Goal: Communication & Community: Answer question/provide support

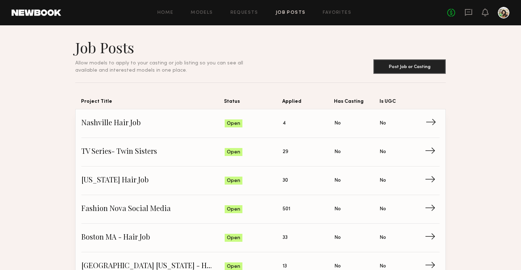
click at [431, 119] on span "→" at bounding box center [432, 123] width 15 height 11
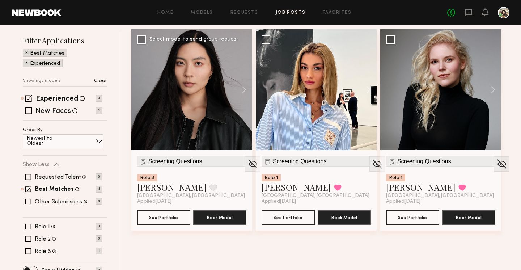
scroll to position [92, 0]
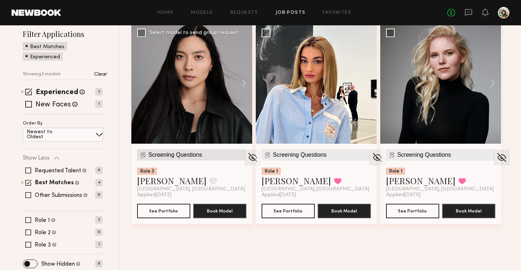
click at [181, 154] on span "Screening Questions" at bounding box center [175, 155] width 54 height 7
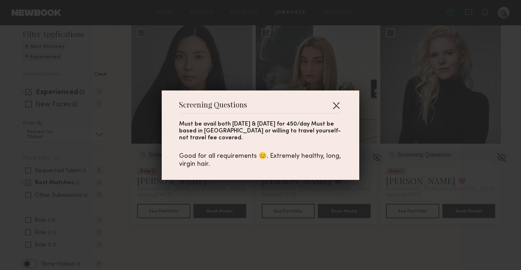
click at [339, 110] on button "button" at bounding box center [336, 105] width 12 height 12
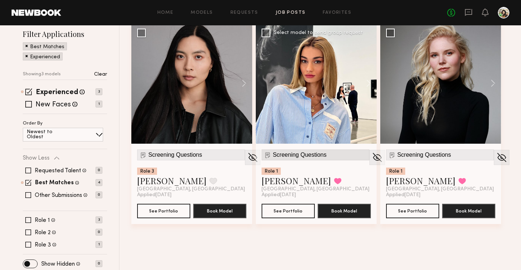
click at [314, 155] on span "Screening Questions" at bounding box center [300, 155] width 54 height 7
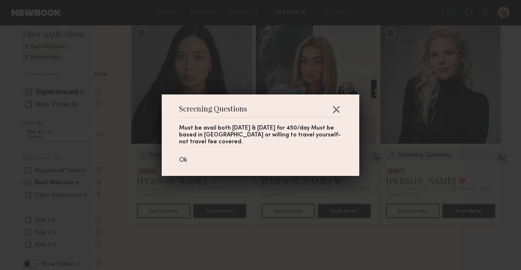
click at [338, 107] on button "button" at bounding box center [336, 109] width 12 height 12
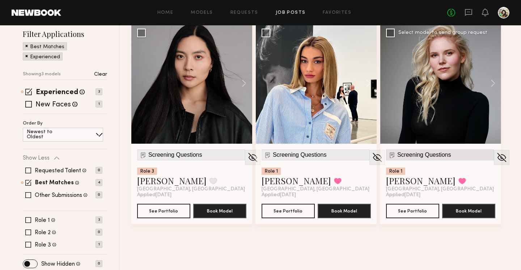
click at [395, 157] on img at bounding box center [392, 154] width 7 height 7
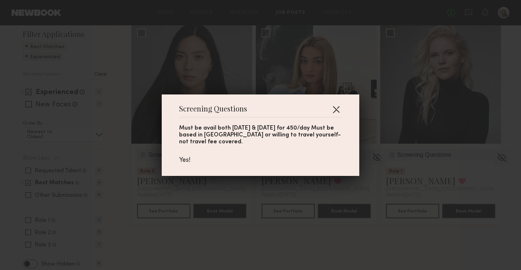
click at [338, 108] on button "button" at bounding box center [336, 109] width 12 height 12
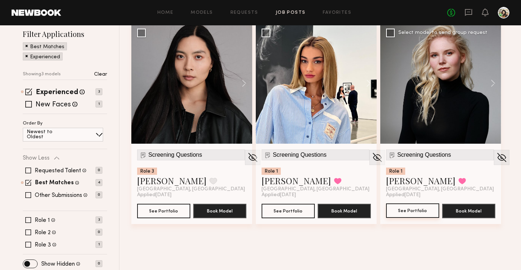
click at [412, 209] on button "See Portfolio" at bounding box center [412, 210] width 53 height 14
click at [281, 206] on button "See Portfolio" at bounding box center [288, 210] width 53 height 14
click at [159, 212] on button "See Portfolio" at bounding box center [163, 210] width 53 height 14
click at [171, 205] on button "See Portfolio" at bounding box center [163, 210] width 53 height 14
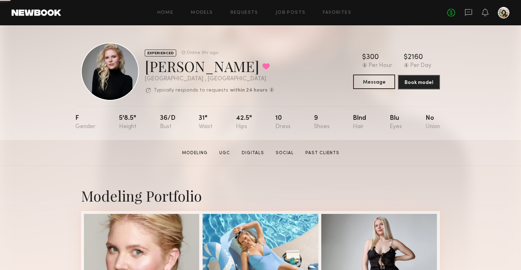
click at [370, 84] on button "Message" at bounding box center [374, 82] width 42 height 14
click at [369, 84] on button "Message" at bounding box center [374, 82] width 42 height 14
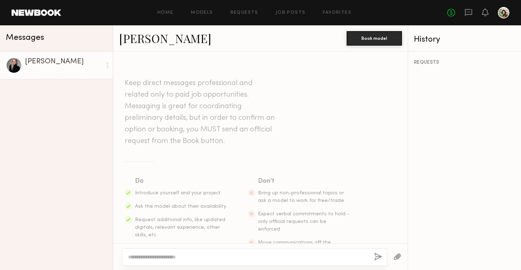
scroll to position [22, 0]
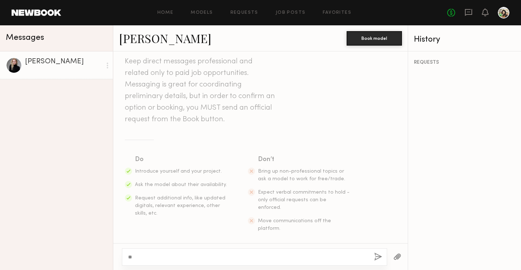
type textarea "*"
click at [151, 256] on textarea "**********" at bounding box center [248, 256] width 240 height 7
click at [147, 255] on textarea "**********" at bounding box center [248, 256] width 240 height 7
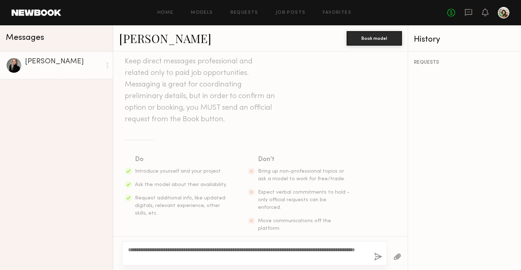
scroll to position [29, 0]
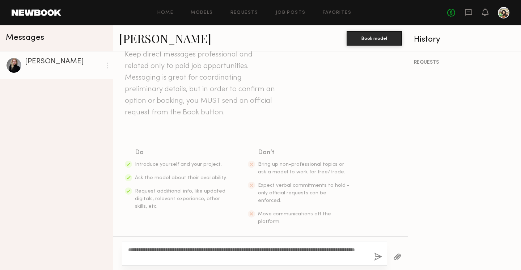
type textarea "**********"
click at [378, 256] on button "button" at bounding box center [378, 257] width 8 height 9
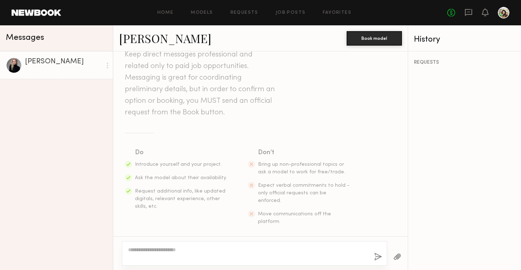
scroll to position [128, 0]
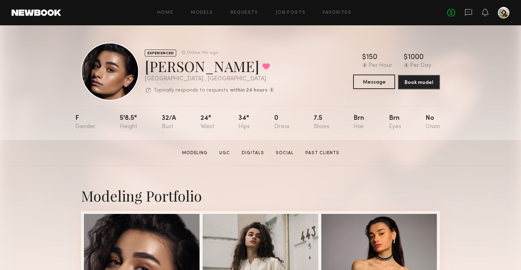
click at [378, 81] on button "Message" at bounding box center [374, 82] width 42 height 14
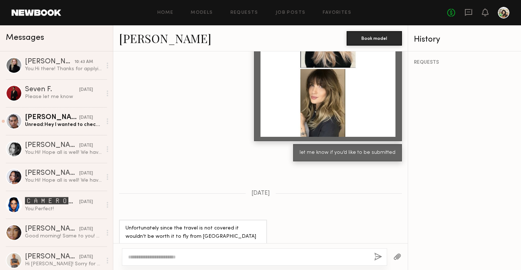
scroll to position [1137, 0]
click at [187, 261] on div at bounding box center [254, 256] width 265 height 17
click at [169, 254] on textarea at bounding box center [248, 256] width 240 height 7
paste textarea "**********"
click at [148, 257] on textarea "**********" at bounding box center [248, 256] width 240 height 7
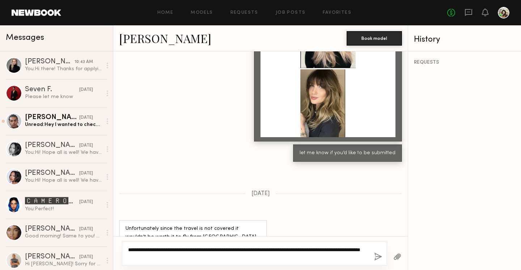
scroll to position [1144, 0]
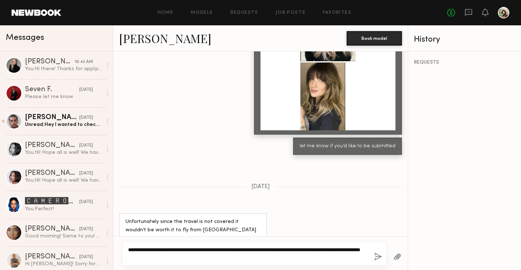
type textarea "**********"
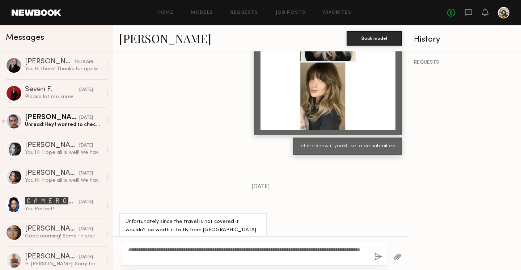
click at [378, 260] on button "button" at bounding box center [378, 257] width 8 height 9
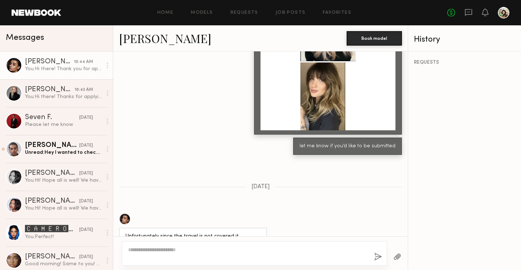
scroll to position [1298, 0]
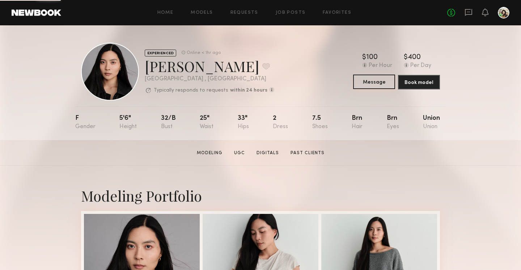
click at [363, 78] on button "Message" at bounding box center [374, 82] width 42 height 14
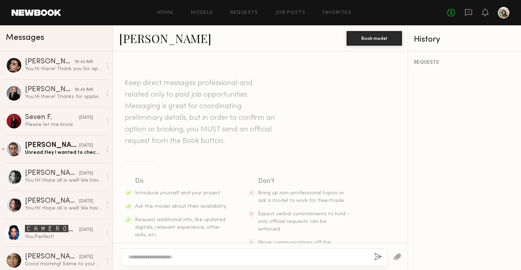
click at [198, 252] on div at bounding box center [254, 256] width 265 height 17
click at [198, 259] on textarea at bounding box center [248, 256] width 240 height 7
paste textarea "**********"
click at [145, 254] on textarea "**********" at bounding box center [248, 256] width 240 height 7
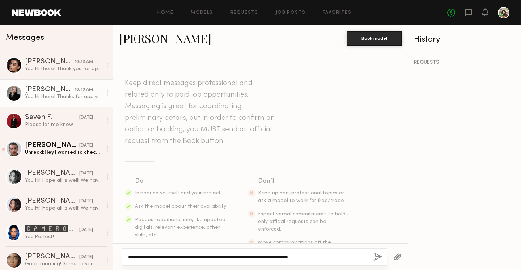
type textarea "**********"
click at [58, 90] on div "[PERSON_NAME]" at bounding box center [50, 89] width 50 height 7
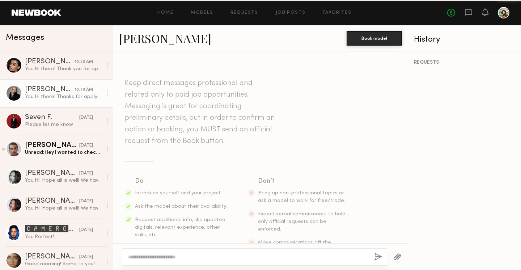
scroll to position [128, 0]
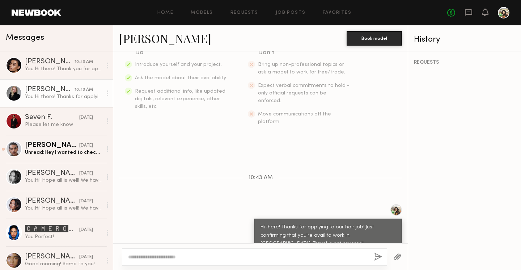
click at [259, 219] on div "Hi there! Thanks for applying to our hair job! Just confirming that you're avai…" at bounding box center [328, 236] width 148 height 34
click at [270, 223] on div "Hi there! Thanks for applying to our hair job! Just confirming that you're avai…" at bounding box center [327, 235] width 135 height 25
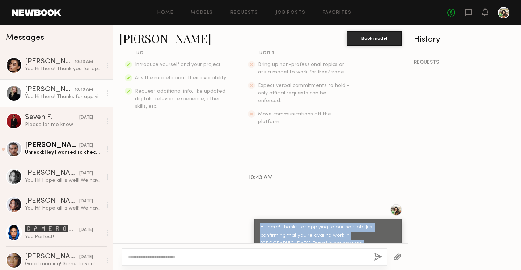
click at [270, 223] on div "Hi there! Thanks for applying to our hair job! Just confirming that you're avai…" at bounding box center [327, 235] width 135 height 25
copy div "Hi there! Thanks for applying to our hair job! Just confirming that you're avai…"
click at [38, 98] on div "You: Hi there! Thanks for applying to our hair job! Just confirming that you're…" at bounding box center [63, 96] width 77 height 7
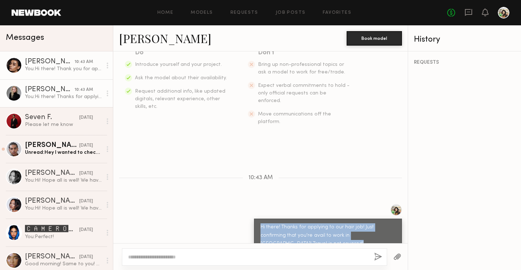
click at [34, 64] on div "[PERSON_NAME]" at bounding box center [50, 61] width 50 height 7
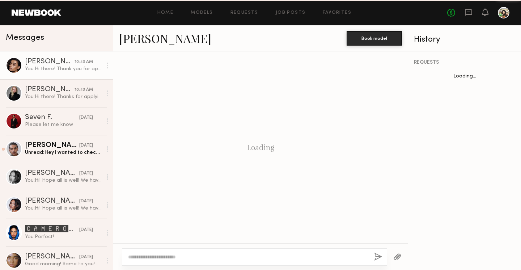
scroll to position [1128, 0]
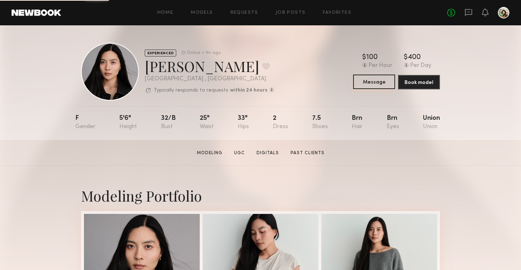
click at [378, 79] on button "Message" at bounding box center [374, 82] width 42 height 14
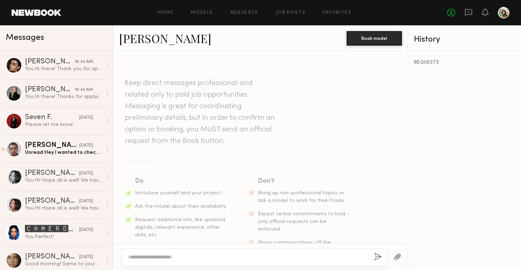
click at [193, 255] on textarea at bounding box center [248, 256] width 240 height 7
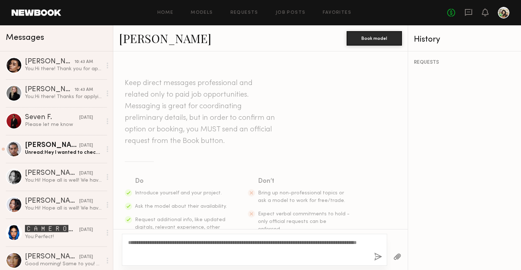
type textarea "**********"
click at [374, 254] on button "button" at bounding box center [378, 257] width 8 height 9
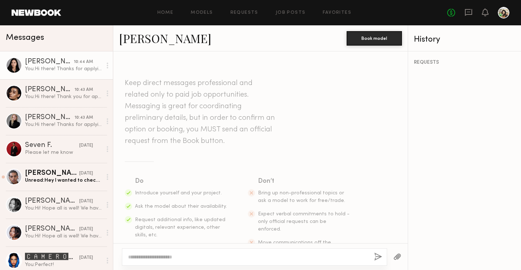
scroll to position [128, 0]
